Goal: Entertainment & Leisure: Consume media (video, audio)

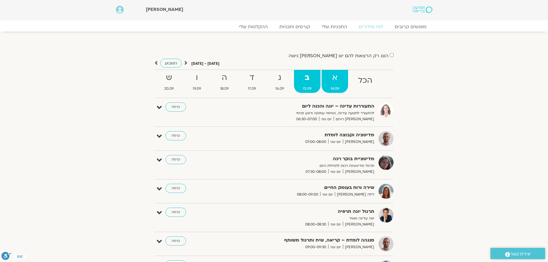
click at [333, 84] on strong "א" at bounding box center [335, 77] width 26 height 13
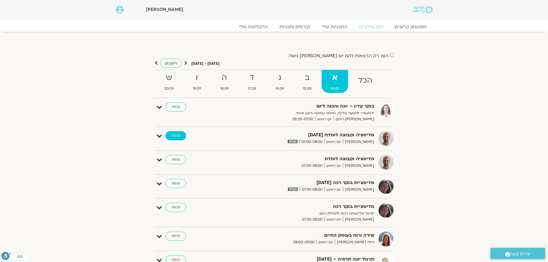
click at [173, 135] on link "כניסה" at bounding box center [176, 135] width 21 height 9
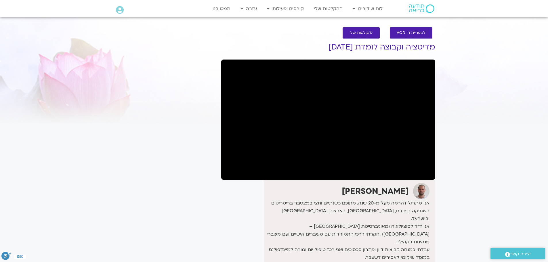
drag, startPoint x: 296, startPoint y: 40, endPoint x: 283, endPoint y: 44, distance: 14.2
click at [283, 44] on div "לספריית ה-VOD להקלטות שלי מדיטציה וקבוצה לומדת 14.9.25 דקל קנטי אני מתרגל דהרמה…" at bounding box center [328, 215] width 220 height 387
click at [276, 33] on div "לספריית ה-VOD להקלטות שלי" at bounding box center [328, 32] width 208 height 17
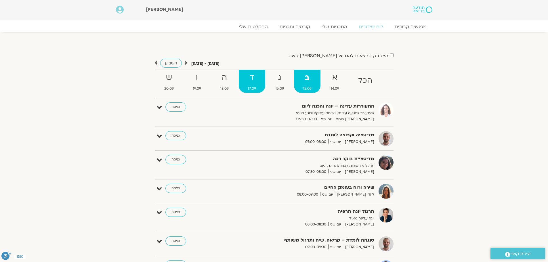
click at [255, 87] on span "17.09" at bounding box center [252, 89] width 26 height 6
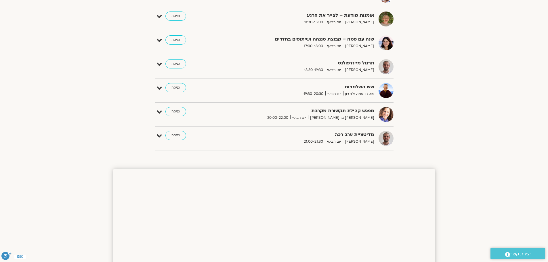
scroll to position [317, 0]
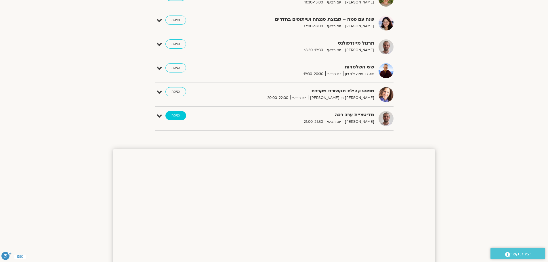
click at [177, 118] on link "כניסה" at bounding box center [176, 115] width 21 height 9
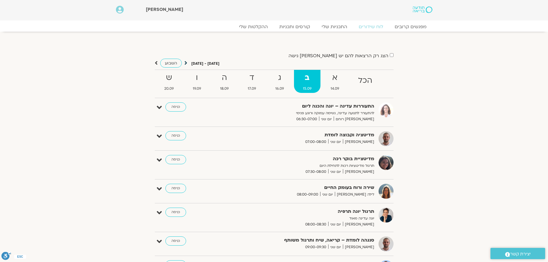
click at [184, 63] on icon at bounding box center [185, 63] width 3 height 6
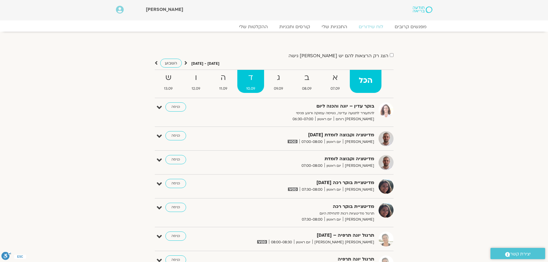
click at [247, 83] on strong "ד" at bounding box center [250, 77] width 27 height 13
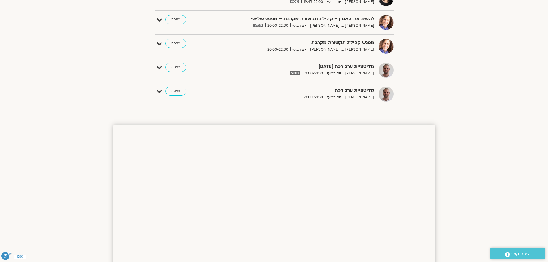
scroll to position [604, 0]
click at [180, 69] on link "כניסה" at bounding box center [176, 66] width 21 height 9
